Goal: Transaction & Acquisition: Purchase product/service

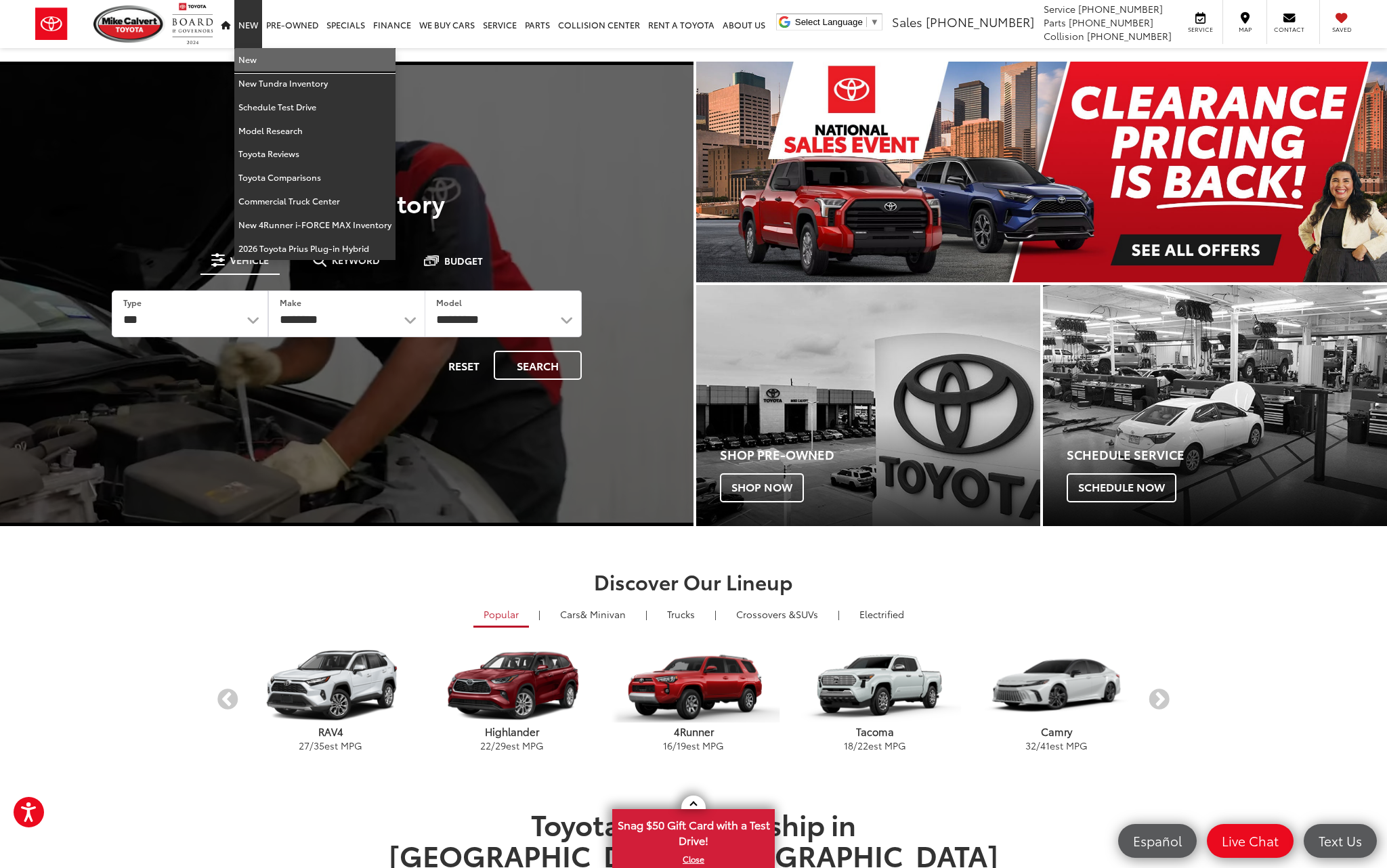
click at [273, 66] on link "New" at bounding box center [314, 60] width 161 height 24
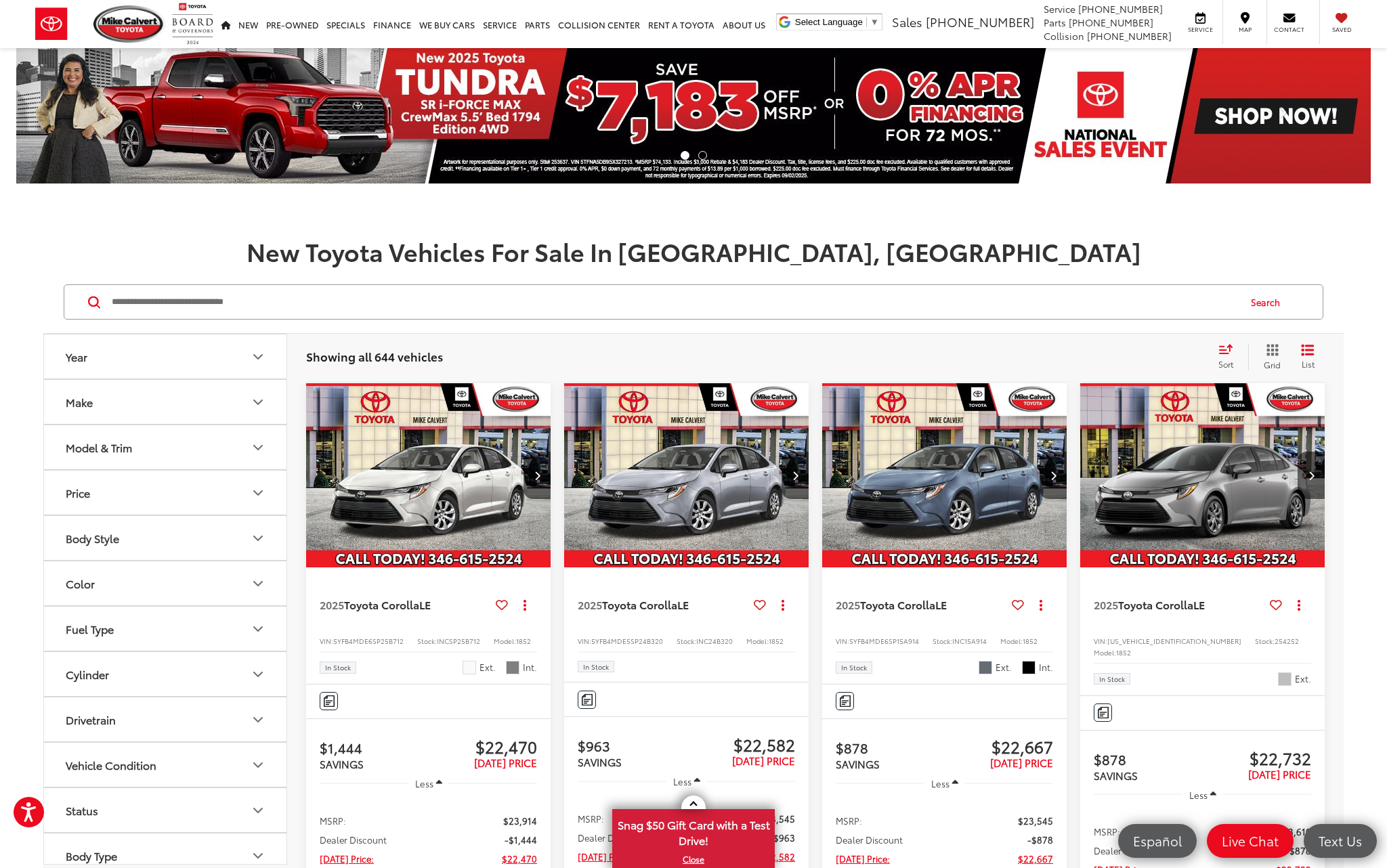
click at [1275, 365] on span "Grid" at bounding box center [1271, 364] width 17 height 11
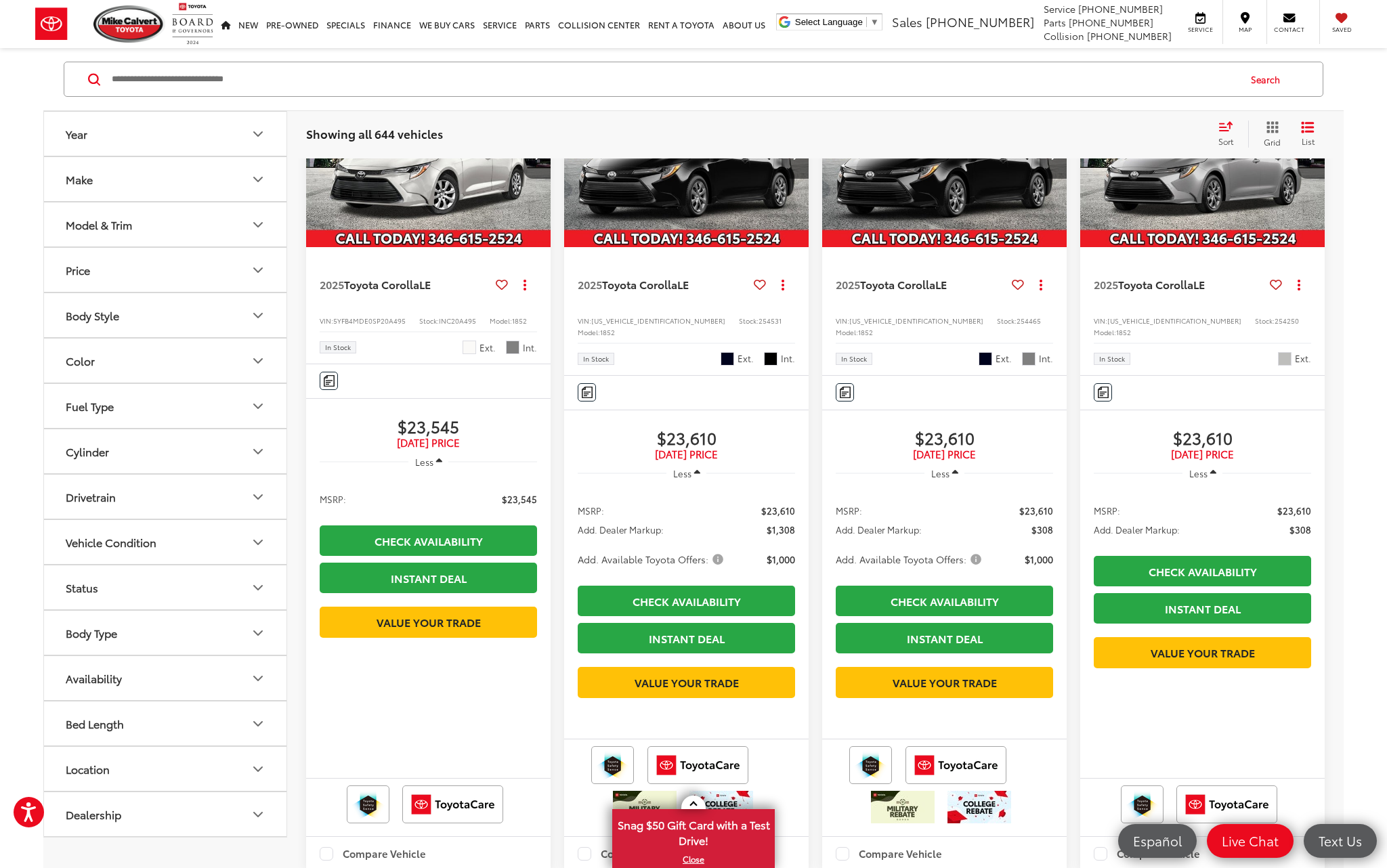
scroll to position [1887, 0]
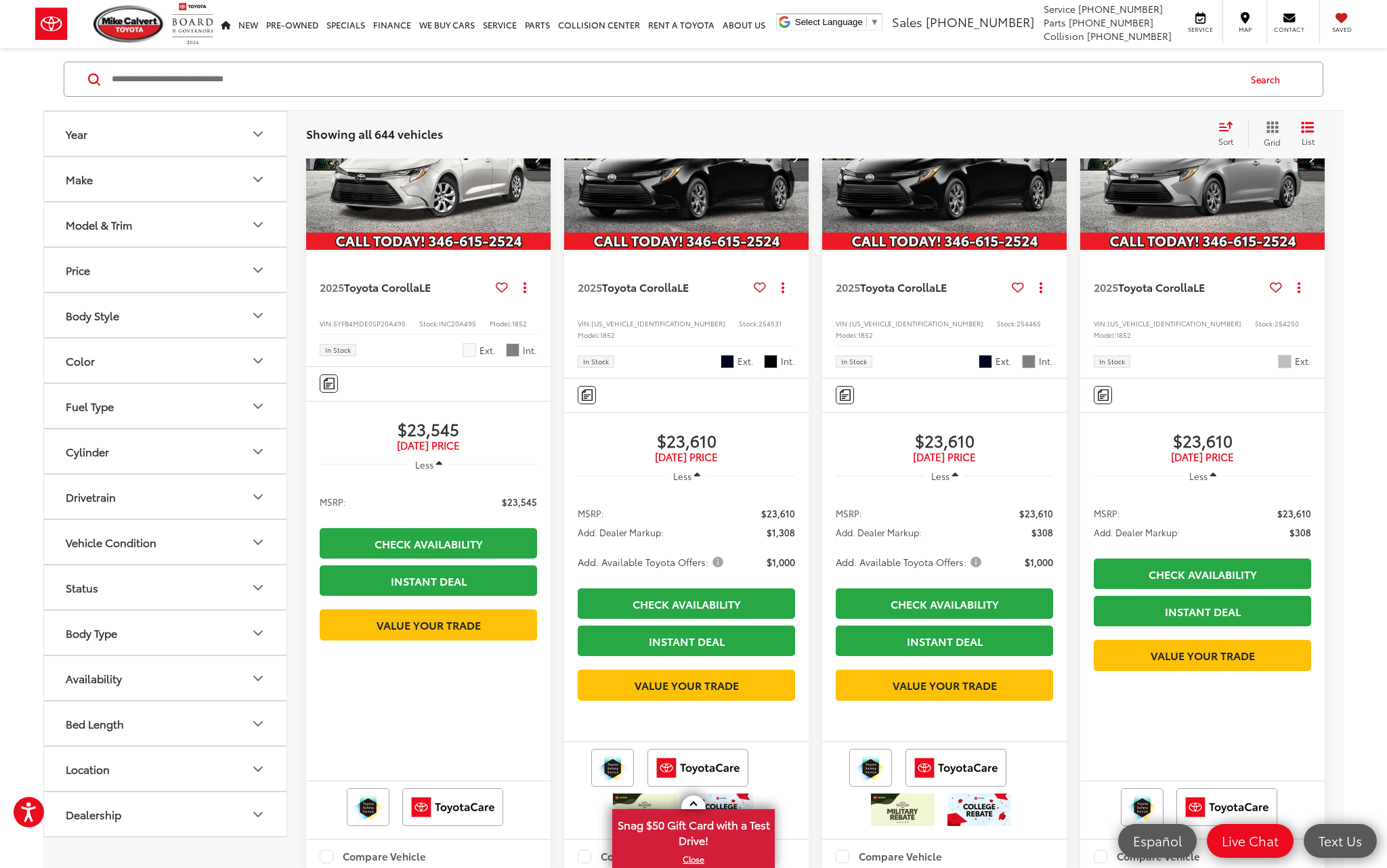
click at [949, 249] on img "2025 Toyota Corolla LE 0" at bounding box center [944, 158] width 246 height 185
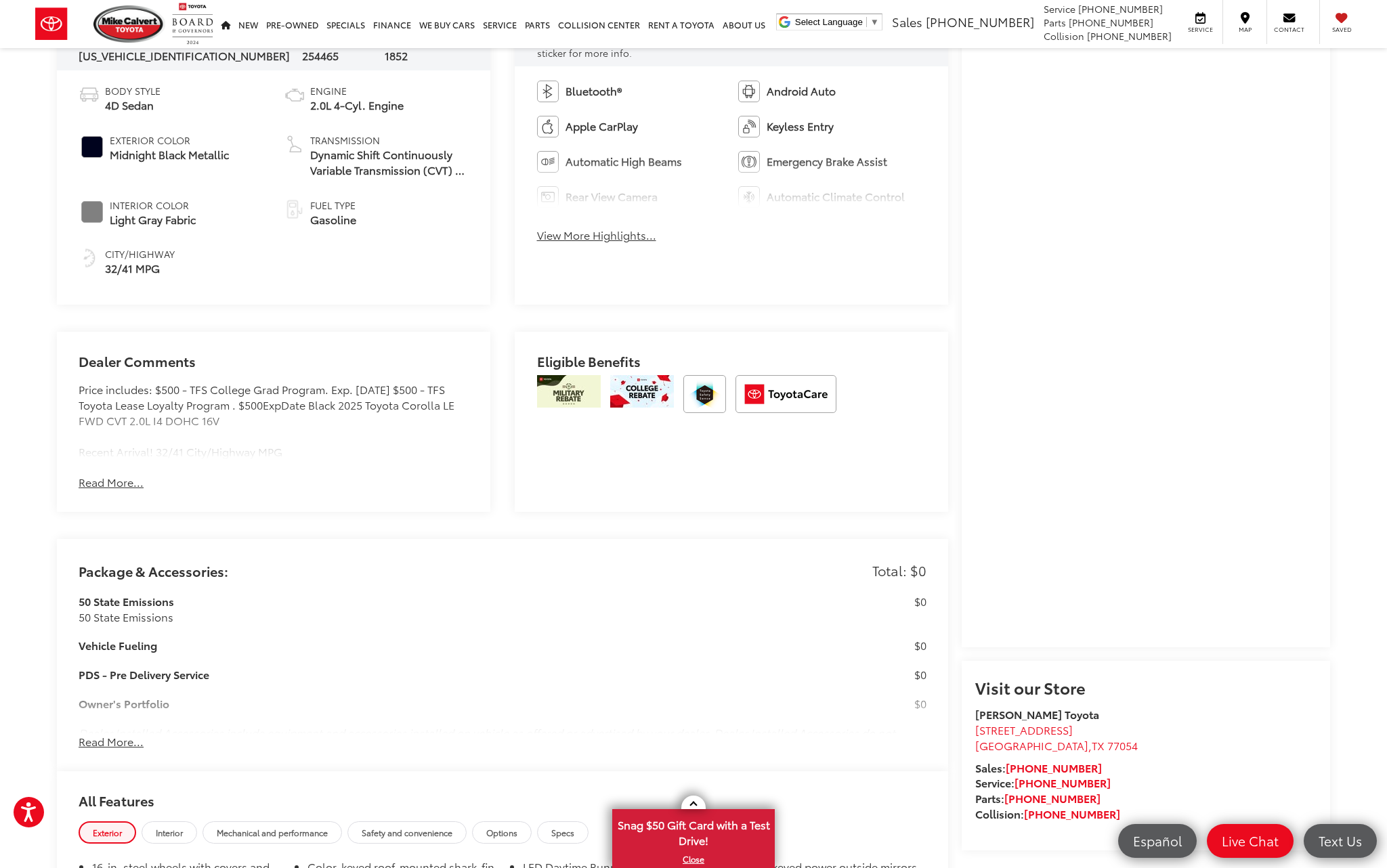
scroll to position [713, 0]
